Goal: Transaction & Acquisition: Purchase product/service

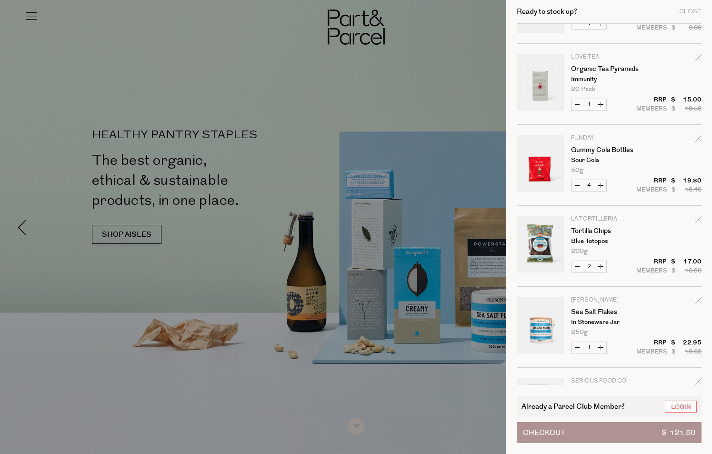
scroll to position [143, 0]
click at [695, 135] on icon "Remove Gummy Cola Bottles" at bounding box center [698, 137] width 7 height 7
type input "Add Membership"
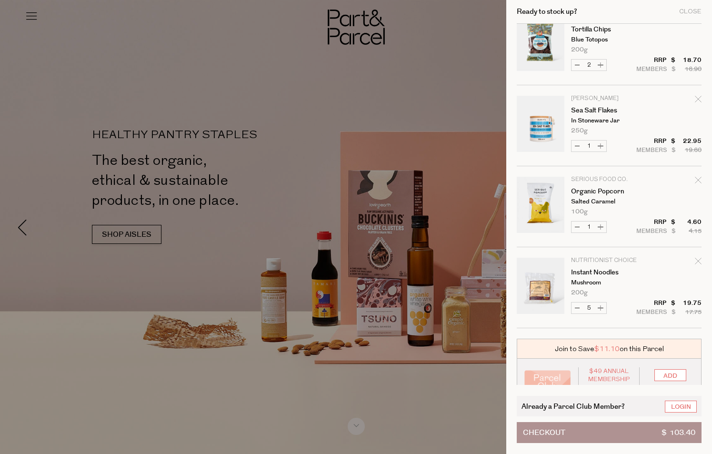
scroll to position [264, 0]
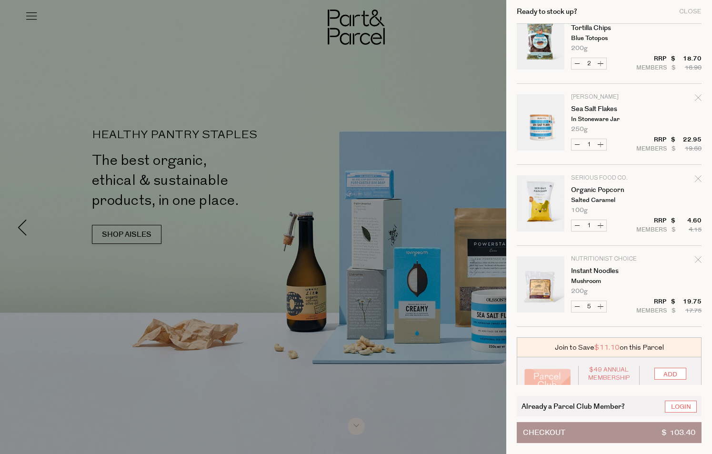
click at [599, 306] on button "Increase Instant Noodles" at bounding box center [600, 306] width 11 height 11
type input "6"
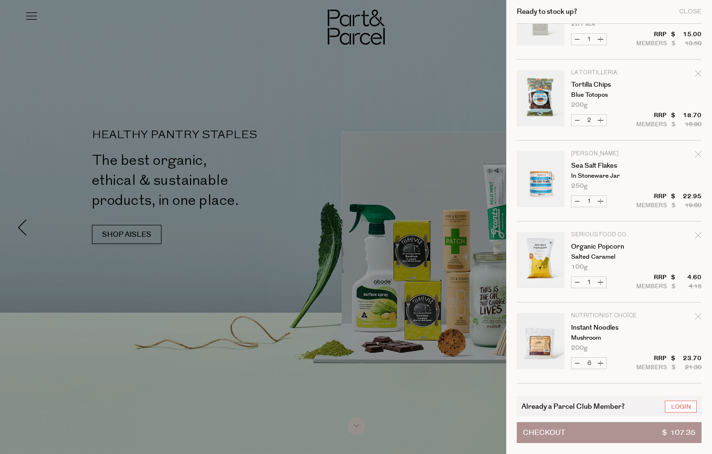
scroll to position [213, 0]
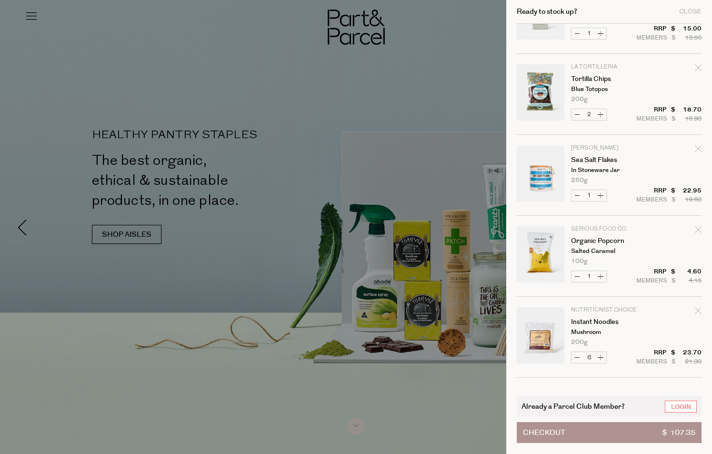
click at [602, 276] on button "Increase Organic Popcorn" at bounding box center [600, 276] width 11 height 11
type input "2"
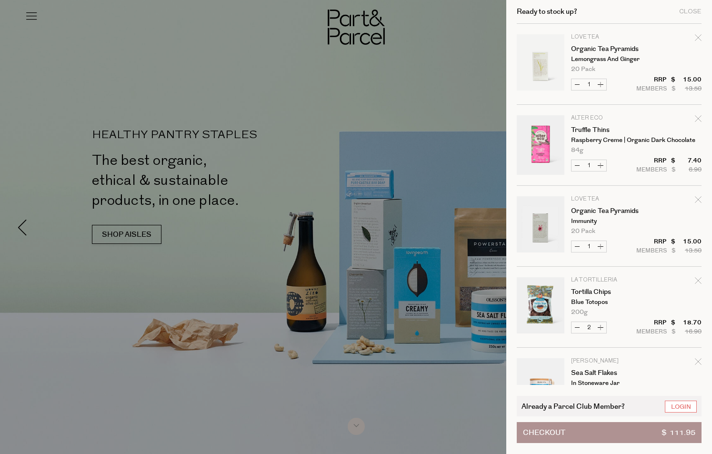
scroll to position [0, 0]
click at [695, 34] on icon "Remove Organic Tea Pyramids" at bounding box center [698, 37] width 7 height 7
type input "Add Membership"
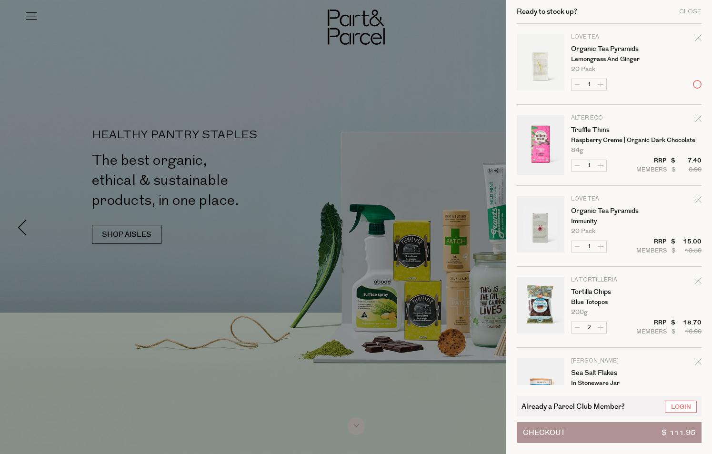
click at [695, 34] on form "Image Product Total Qty Love Tea Organic Tea Pyramids Lemongrass and Ginger 20 …" at bounding box center [609, 307] width 185 height 567
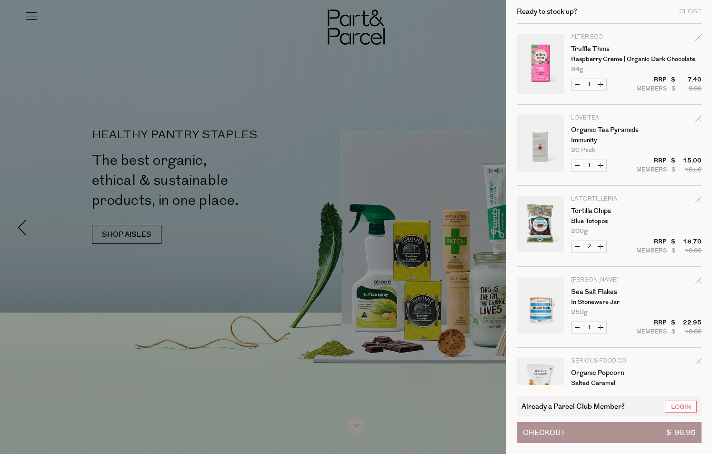
click at [695, 37] on icon "Remove Truffle Thins" at bounding box center [698, 37] width 7 height 7
type input "Add Membership"
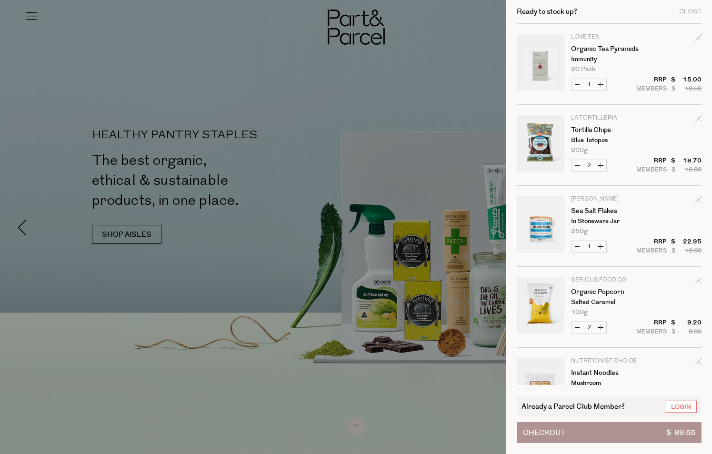
click at [695, 37] on icon "Remove Organic Tea Pyramids" at bounding box center [698, 37] width 7 height 7
type input "Add Membership"
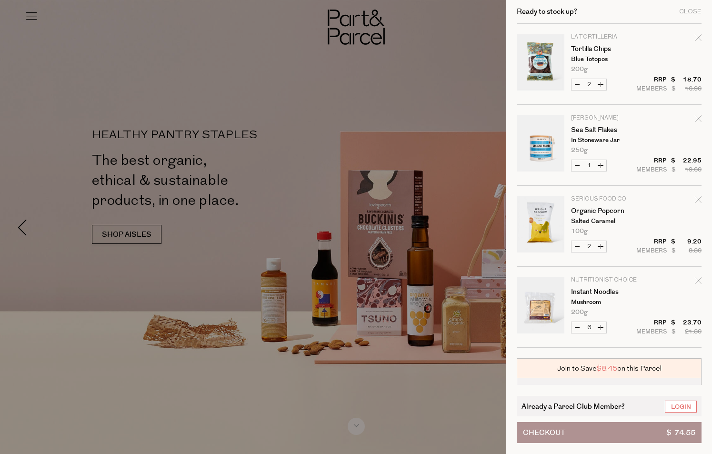
click at [695, 37] on icon "Remove Tortilla Chips" at bounding box center [698, 37] width 7 height 7
type input "Add Membership"
click at [695, 37] on form "Image Product Total Qty La Tortilleria Tortilla Chips Blue Totopos 200g Only 58…" at bounding box center [609, 186] width 185 height 324
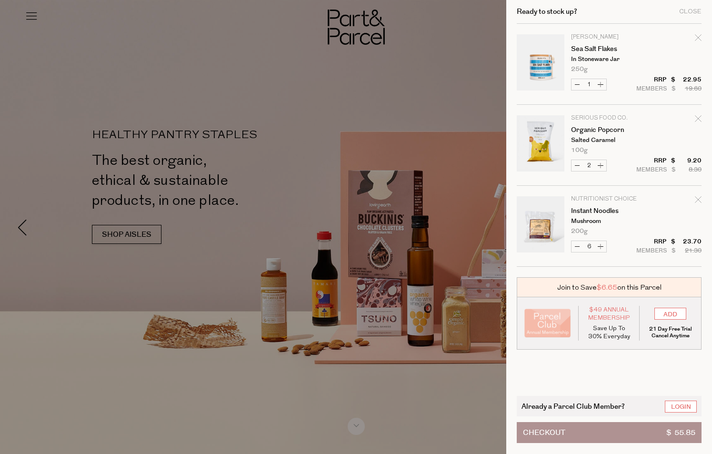
click at [697, 36] on icon "Remove Sea Salt Flakes" at bounding box center [698, 37] width 7 height 7
type input "Add Membership"
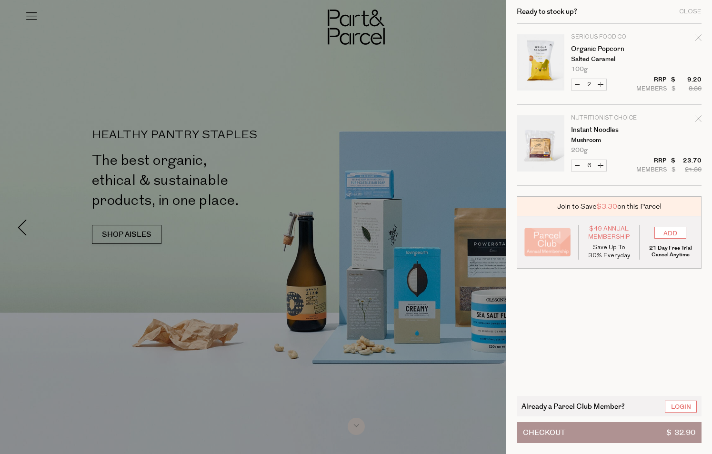
click at [697, 36] on icon "Remove Organic Popcorn" at bounding box center [698, 37] width 7 height 7
type input "Add Membership"
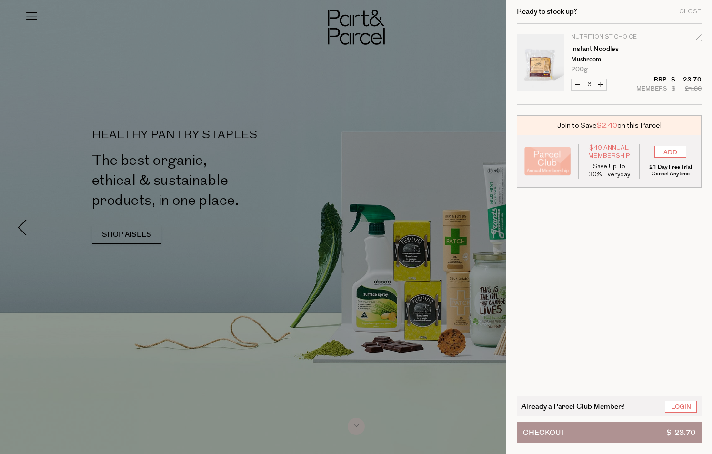
click at [697, 36] on icon "Remove Instant Noodles" at bounding box center [698, 37] width 7 height 7
type input "Add Membership"
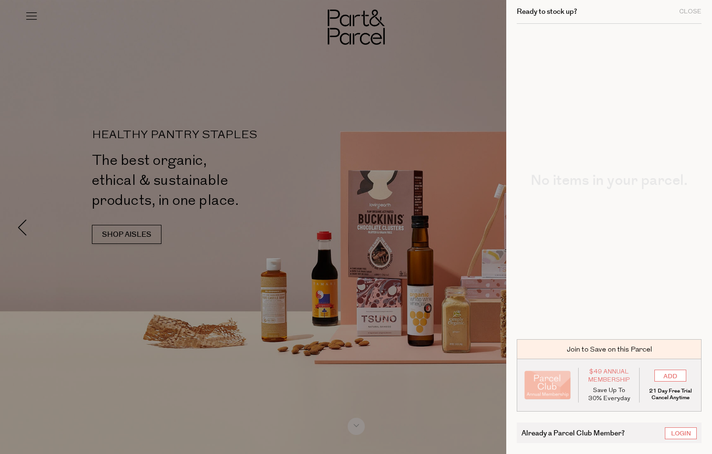
click at [411, 340] on div at bounding box center [356, 227] width 712 height 454
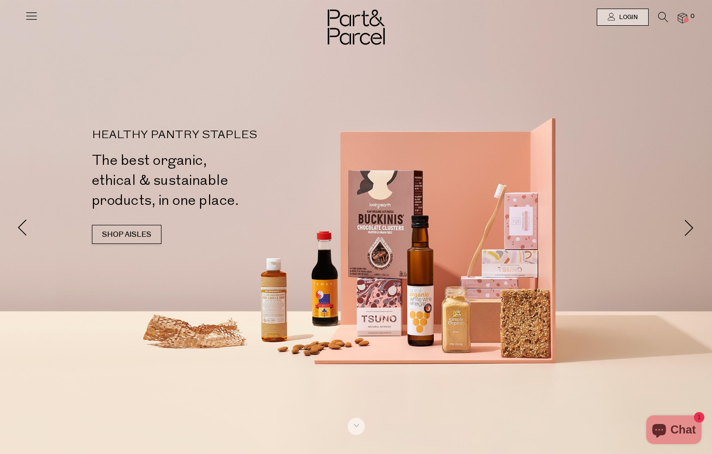
click at [20, 22] on div at bounding box center [356, 17] width 712 height 34
click at [31, 17] on icon at bounding box center [31, 15] width 13 height 13
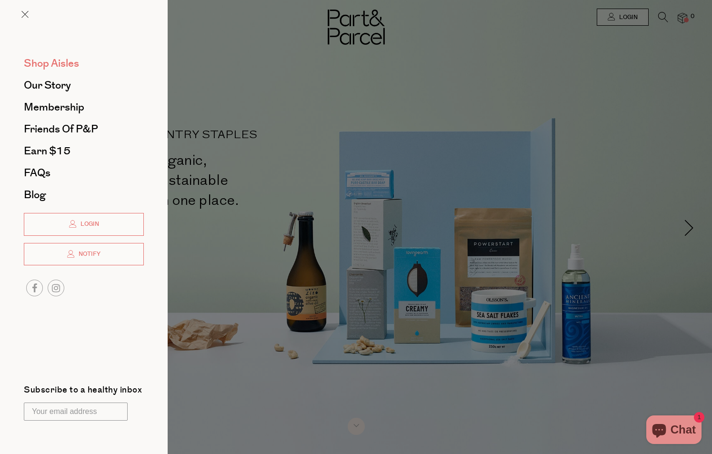
click at [49, 63] on span "Shop Aisles" at bounding box center [51, 63] width 55 height 15
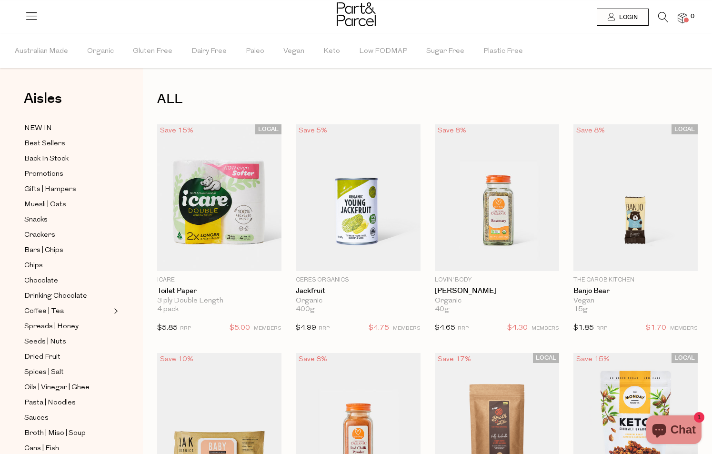
click at [677, 16] on li "0" at bounding box center [677, 18] width 19 height 13
click at [683, 17] on img at bounding box center [682, 18] width 10 height 11
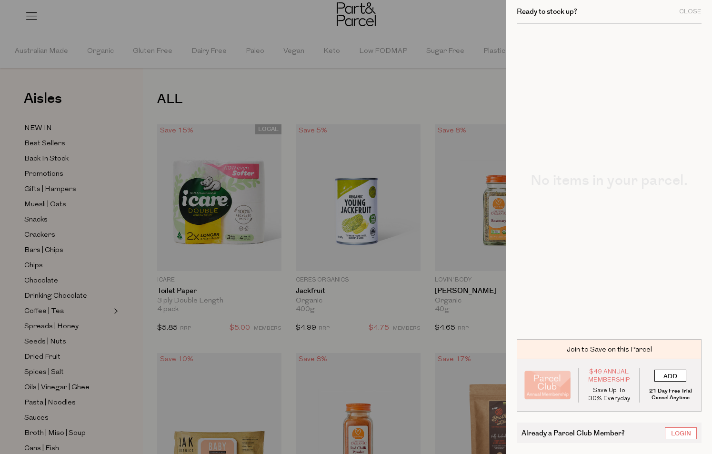
click at [661, 373] on input "ADD" at bounding box center [670, 375] width 32 height 12
type input "ADDED"
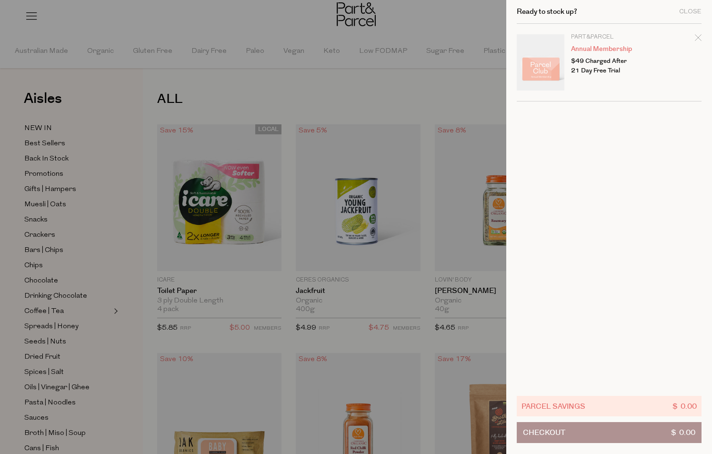
click at [372, 109] on div at bounding box center [356, 227] width 712 height 454
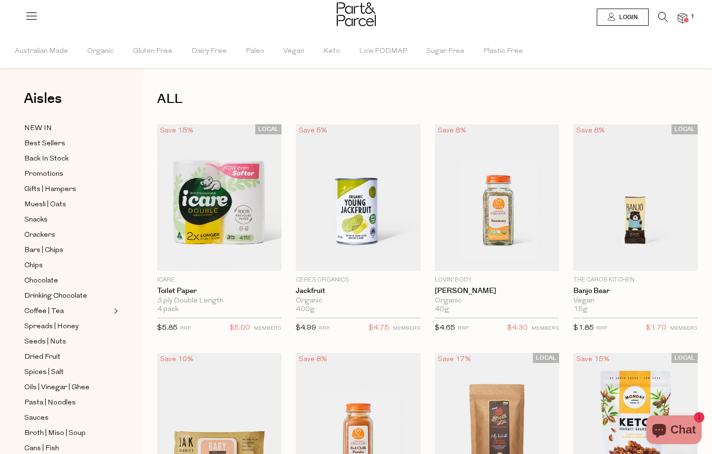
click at [26, 13] on icon at bounding box center [31, 15] width 13 height 13
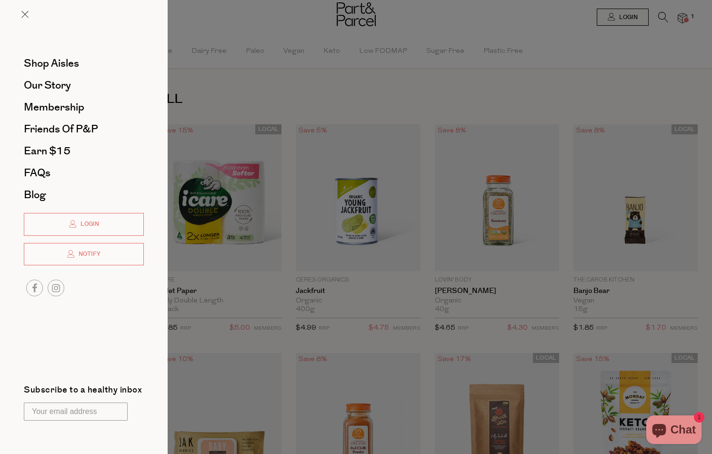
click at [201, 37] on div at bounding box center [356, 227] width 712 height 454
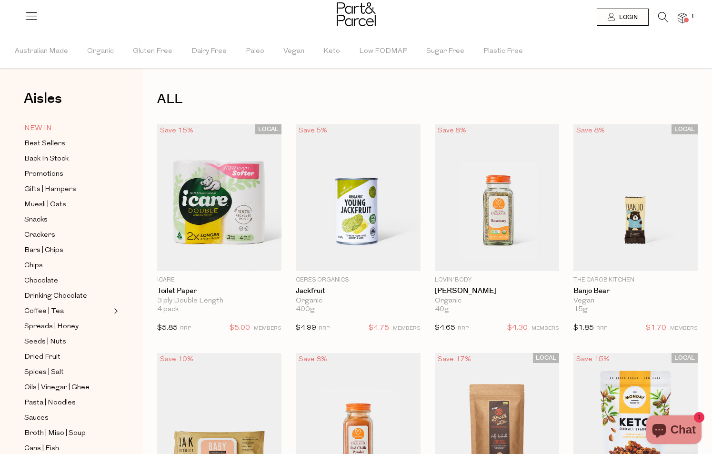
click at [42, 130] on span "NEW IN" at bounding box center [38, 128] width 28 height 11
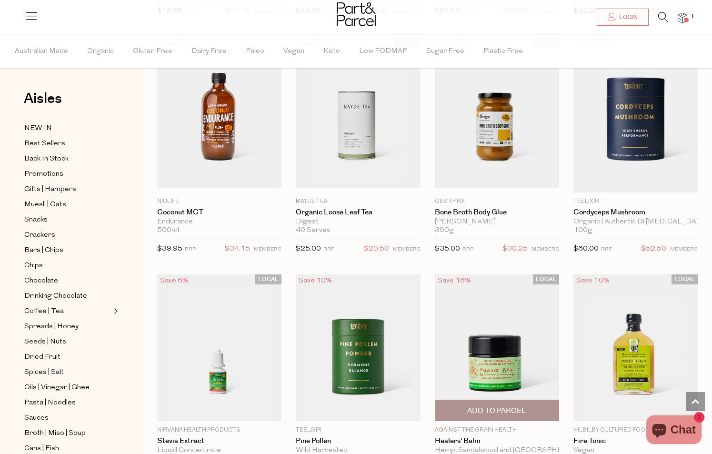
scroll to position [1939, 0]
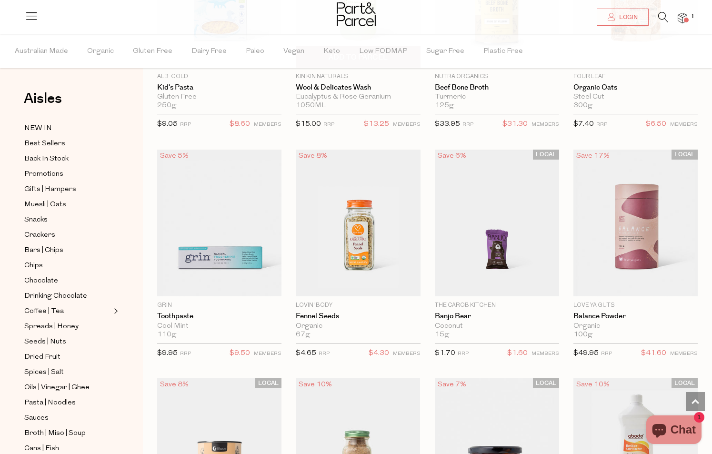
scroll to position [5326, 0]
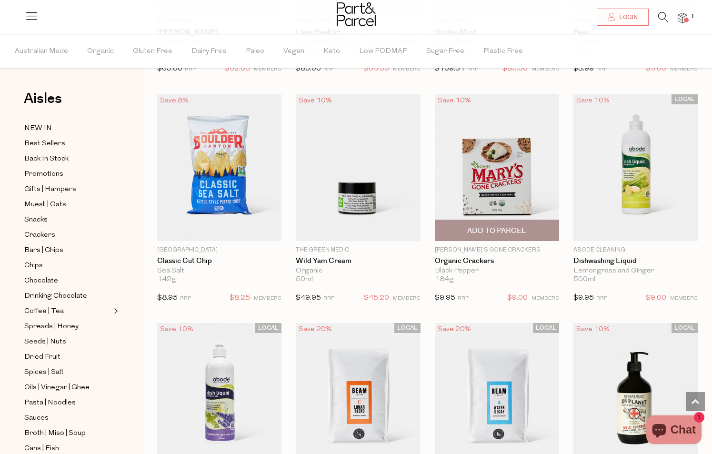
scroll to position [6293, 0]
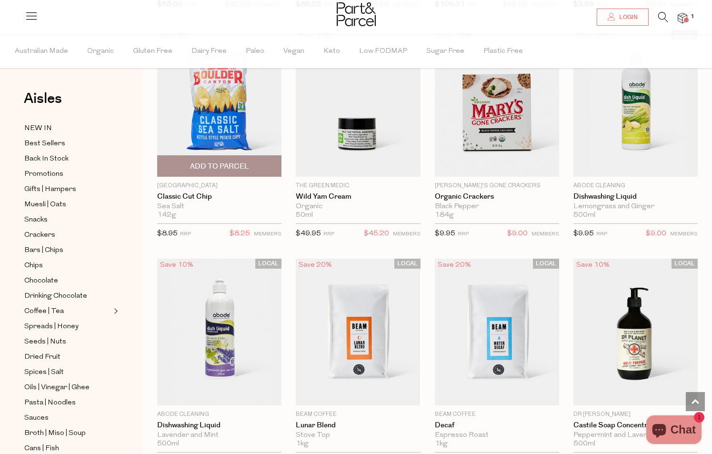
click at [233, 161] on span "Add To Parcel" at bounding box center [219, 166] width 59 height 10
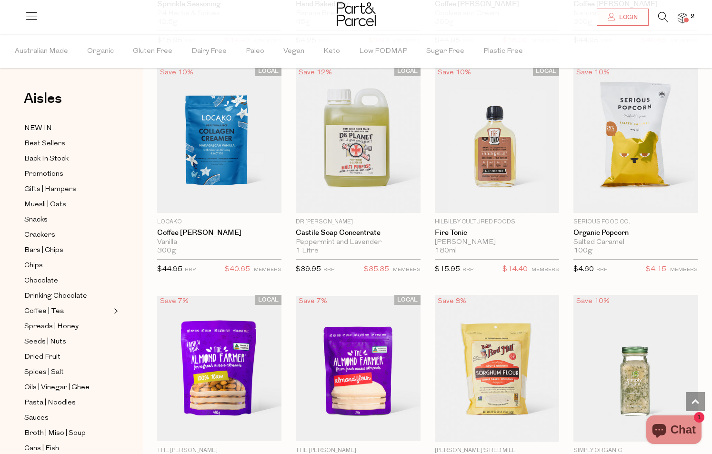
scroll to position [6951, 0]
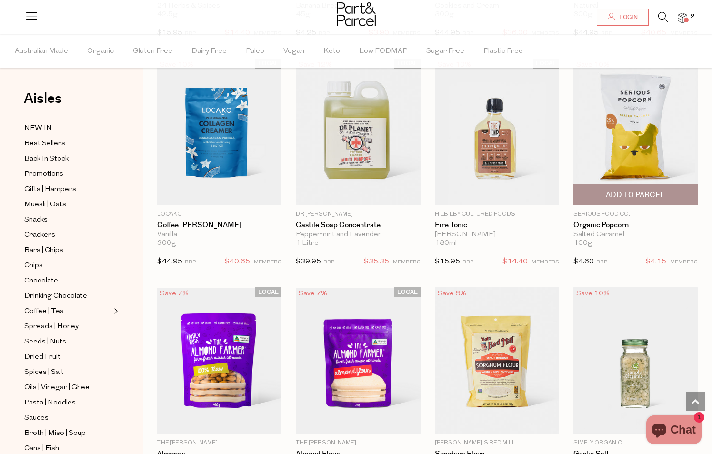
click at [656, 190] on span "Add To Parcel" at bounding box center [635, 195] width 59 height 10
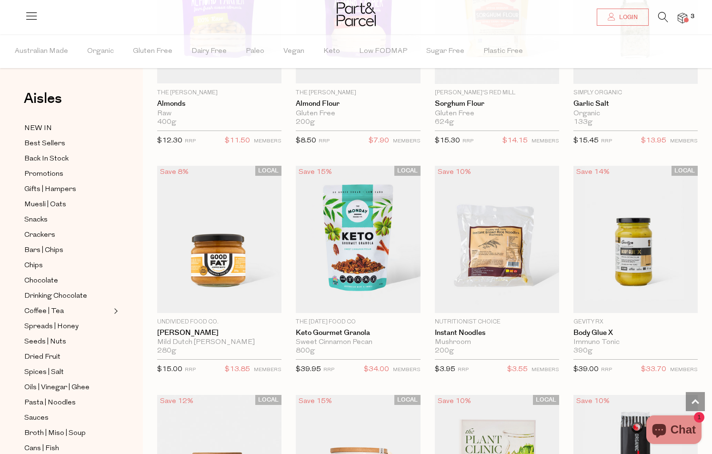
scroll to position [7301, 0]
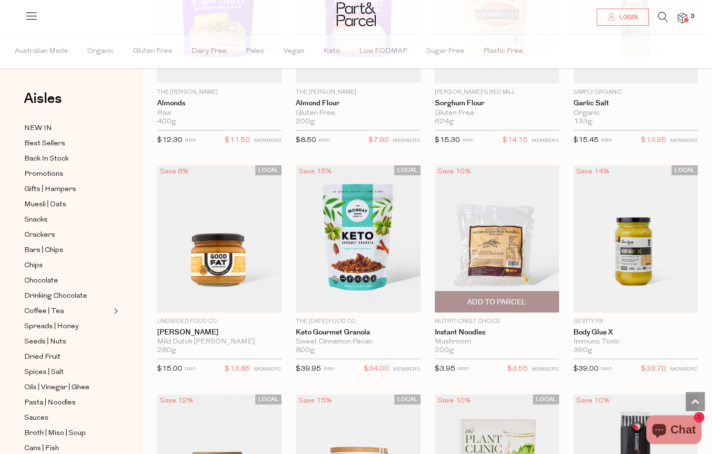
click at [516, 297] on span "Add To Parcel" at bounding box center [496, 302] width 59 height 10
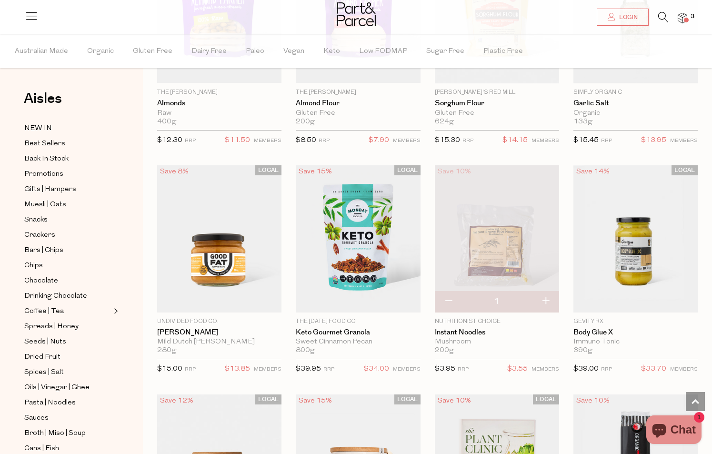
click at [540, 291] on button "button" at bounding box center [545, 301] width 27 height 21
click at [545, 291] on button "button" at bounding box center [545, 301] width 27 height 21
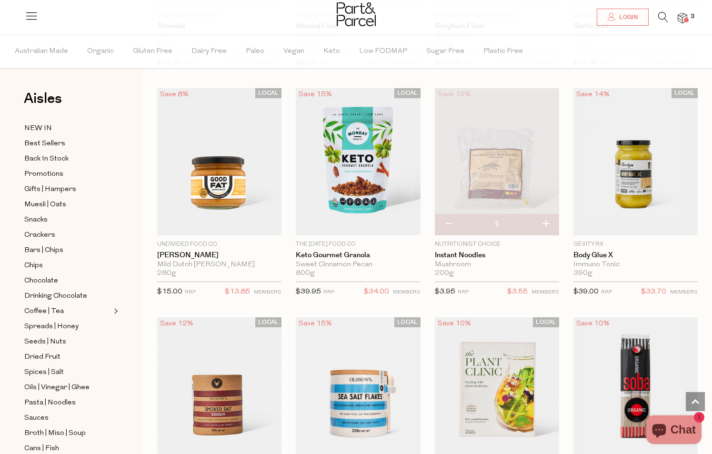
scroll to position [7443, 0]
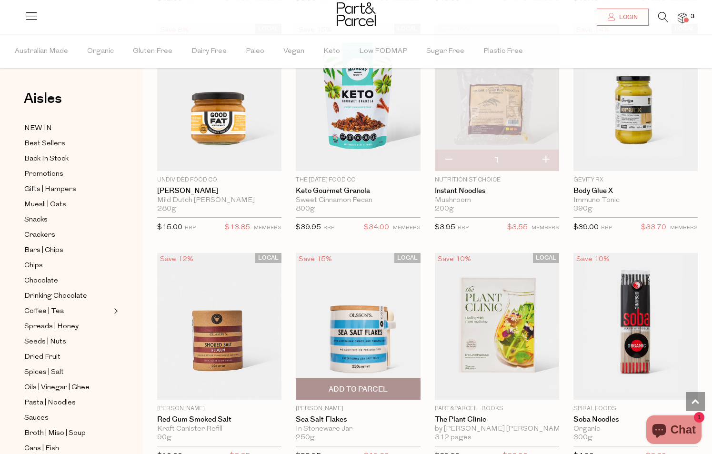
click at [366, 384] on span "Add To Parcel" at bounding box center [357, 389] width 59 height 10
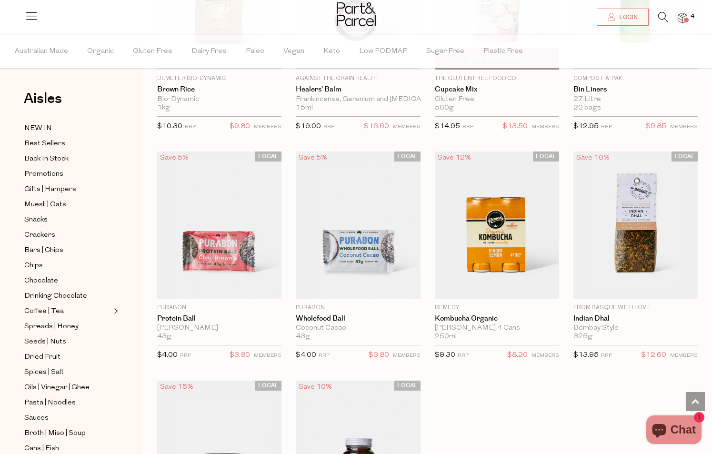
scroll to position [8230, 0]
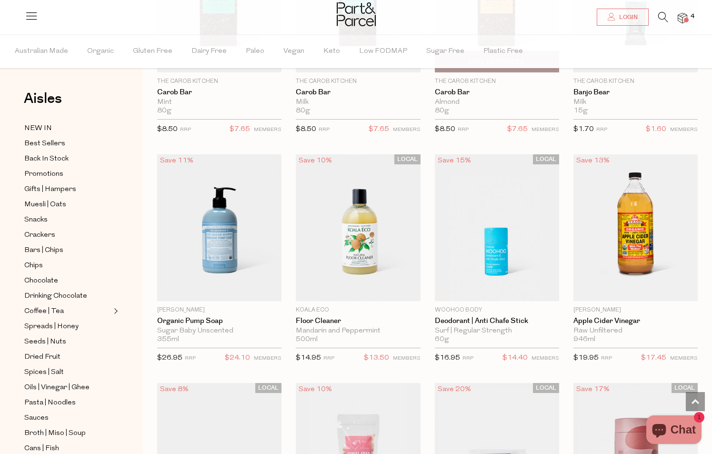
scroll to position [10523, 0]
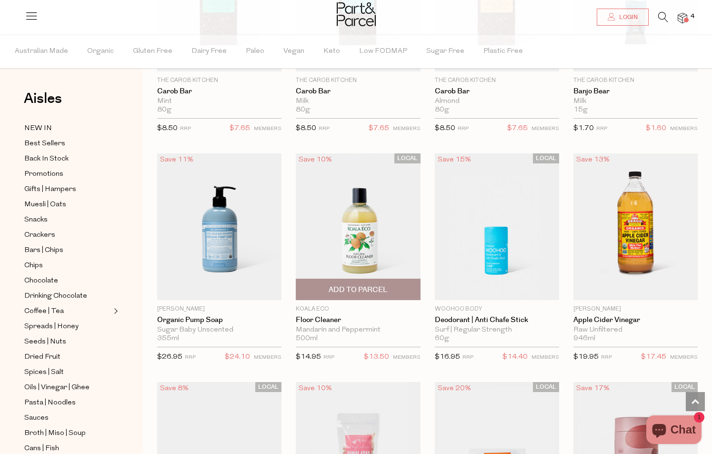
click at [372, 285] on span "Add To Parcel" at bounding box center [357, 290] width 59 height 10
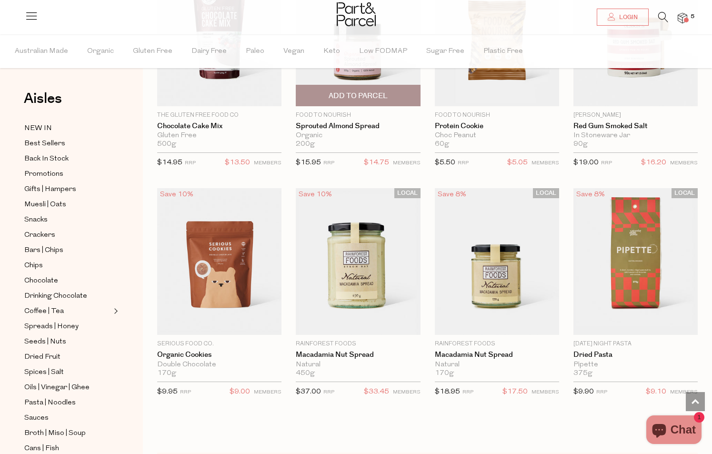
scroll to position [11178, 0]
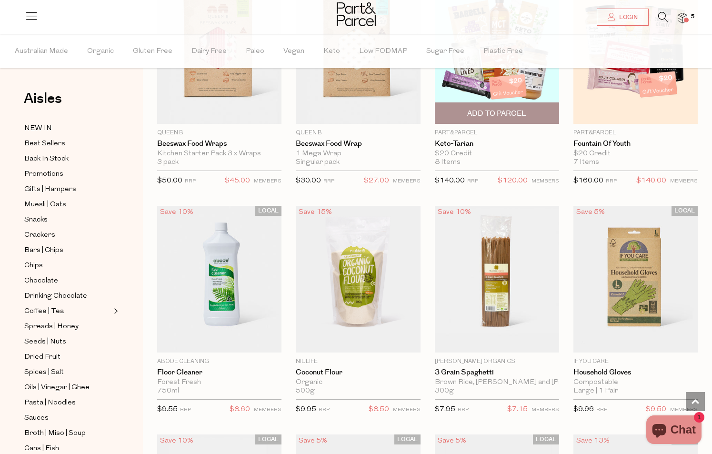
scroll to position [12358, 0]
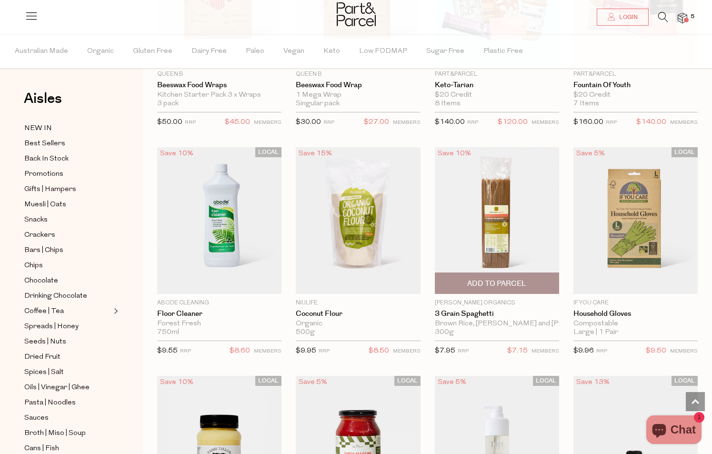
click at [513, 278] on span "Add To Parcel" at bounding box center [496, 283] width 59 height 10
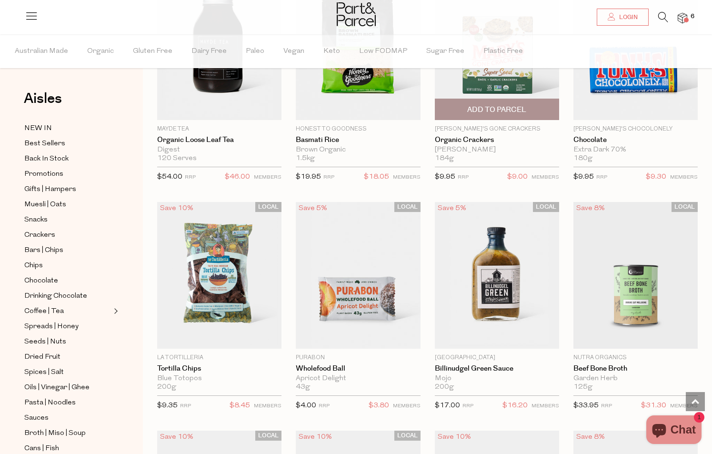
scroll to position [12990, 0]
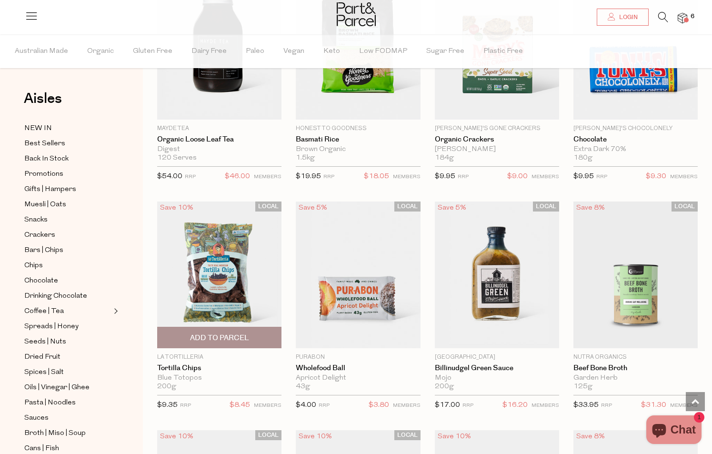
click at [243, 333] on span "Add To Parcel" at bounding box center [219, 338] width 59 height 10
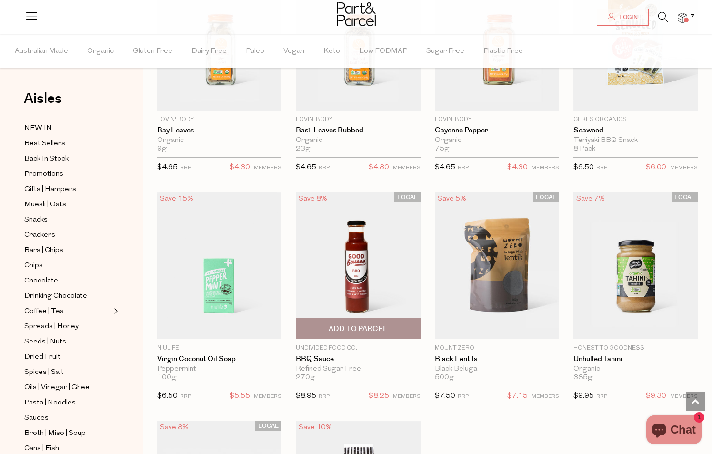
scroll to position [14063, 0]
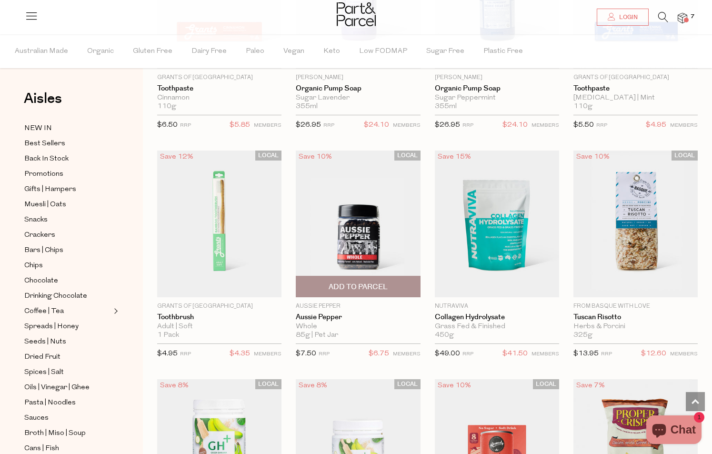
scroll to position [16265, 0]
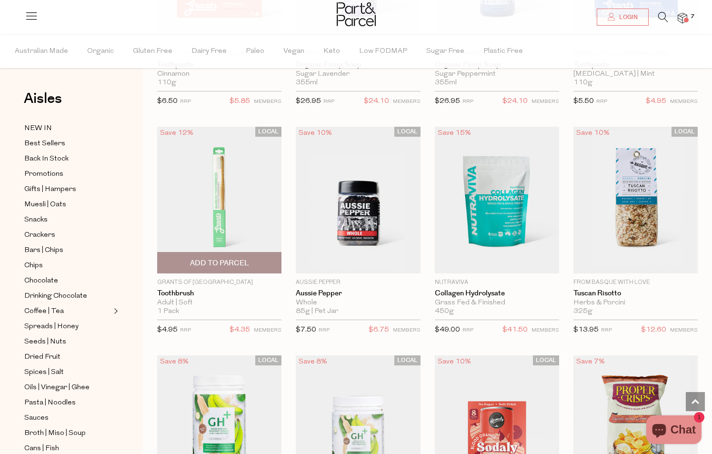
click at [252, 252] on span "Add To Parcel" at bounding box center [219, 262] width 119 height 20
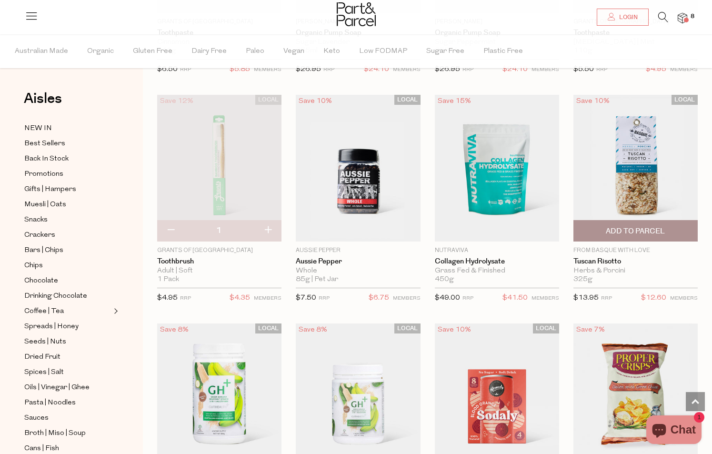
scroll to position [16296, 0]
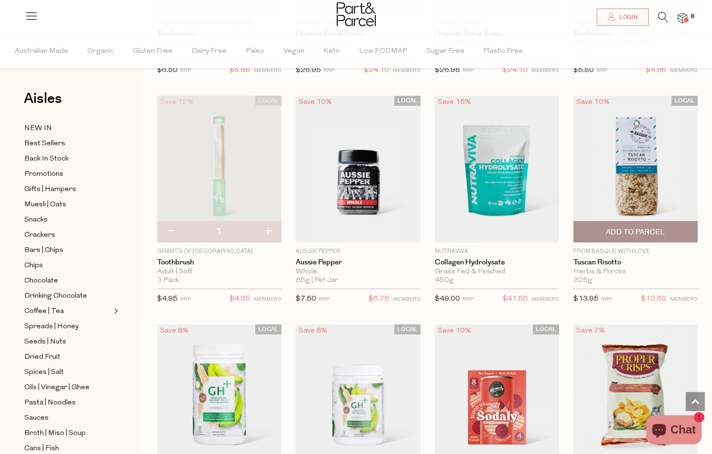
click at [635, 221] on span "Add To Parcel" at bounding box center [635, 231] width 119 height 20
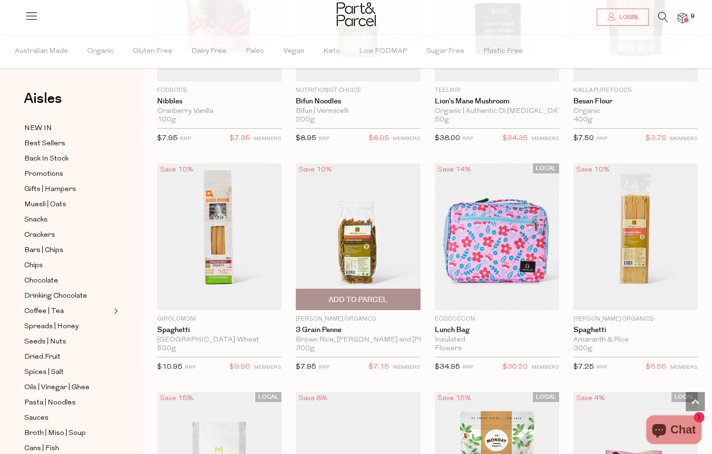
scroll to position [17618, 0]
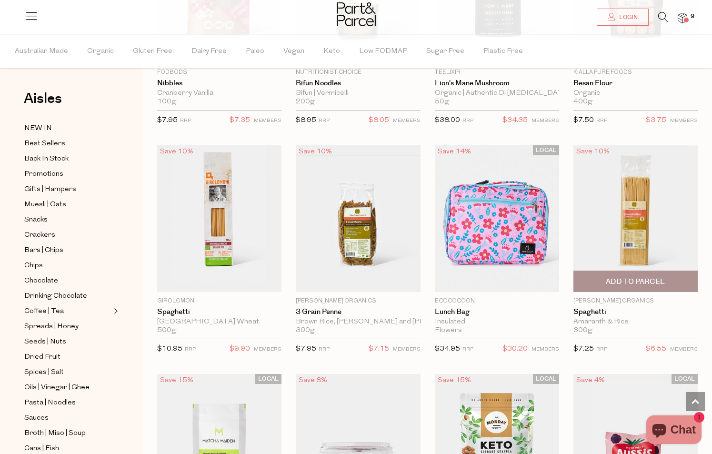
click at [638, 277] on span "Add To Parcel" at bounding box center [635, 282] width 59 height 10
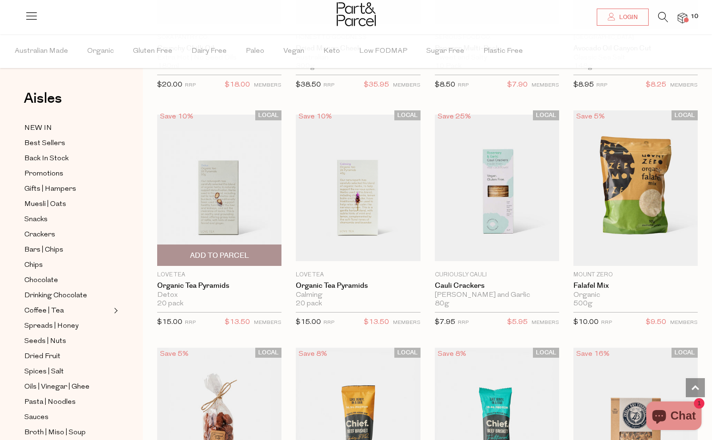
scroll to position [19731, 0]
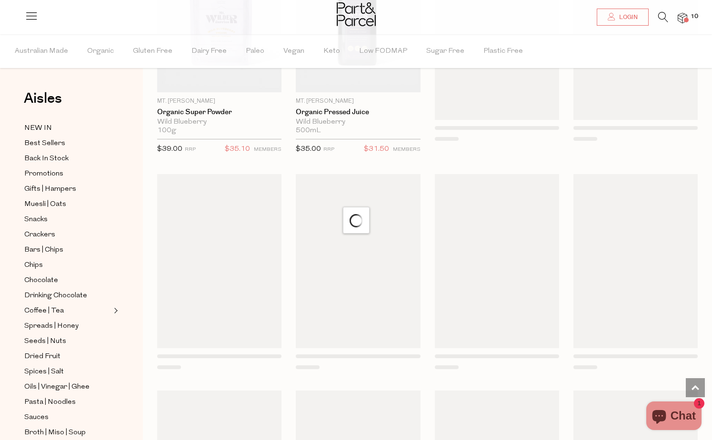
scroll to position [20131, 0]
